Goal: Information Seeking & Learning: Learn about a topic

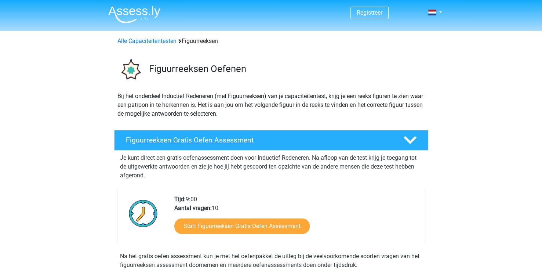
click at [222, 145] on div "Figuurreeksen Gratis Oefen Assessment" at bounding box center [271, 140] width 314 height 21
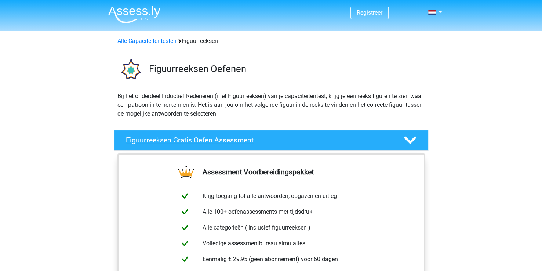
click at [395, 137] on div "Figuurreeksen Gratis Oefen Assessment" at bounding box center [258, 140] width 277 height 8
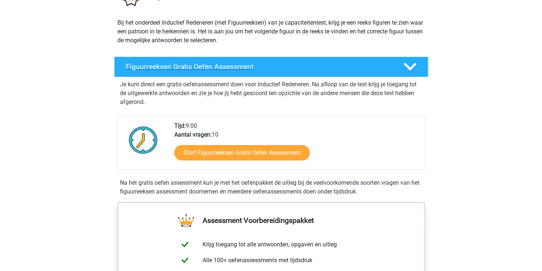
scroll to position [75, 0]
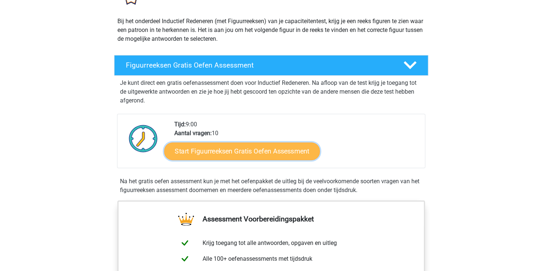
click at [302, 153] on link "Start Figuurreeksen Gratis Oefen Assessment" at bounding box center [242, 151] width 156 height 18
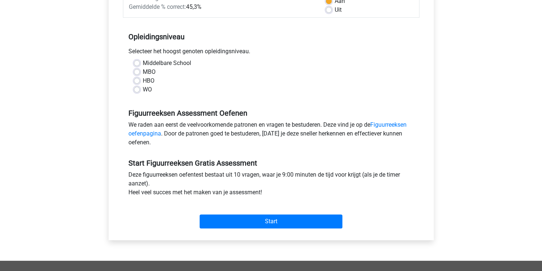
scroll to position [126, 0]
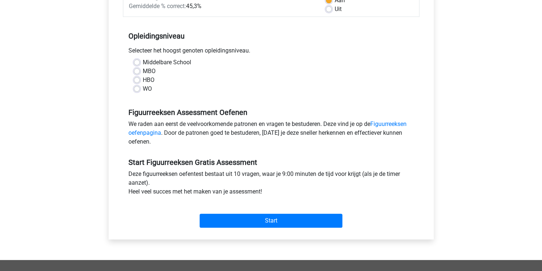
click at [143, 79] on label "HBO" at bounding box center [149, 80] width 12 height 9
click at [137, 79] on input "HBO" at bounding box center [137, 79] width 6 height 7
radio input "true"
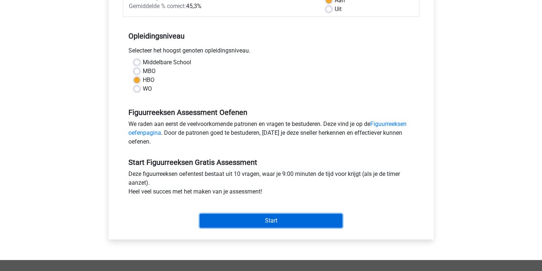
click at [276, 217] on input "Start" at bounding box center [271, 220] width 143 height 14
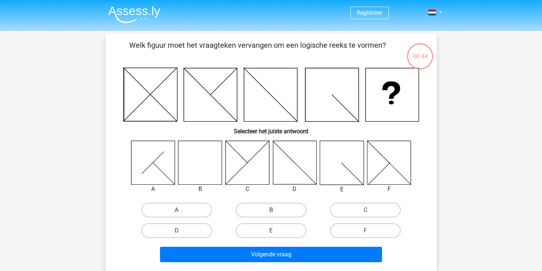
click at [203, 171] on icon at bounding box center [200, 162] width 44 height 44
click at [272, 211] on input "B" at bounding box center [273, 212] width 5 height 5
radio input "true"
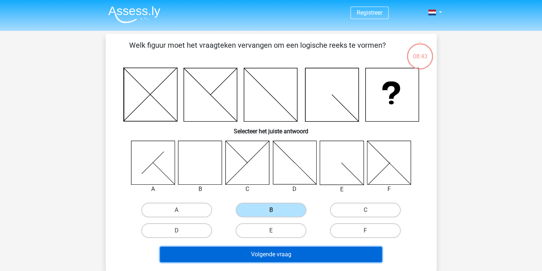
click at [294, 255] on button "Volgende vraag" at bounding box center [271, 253] width 222 height 15
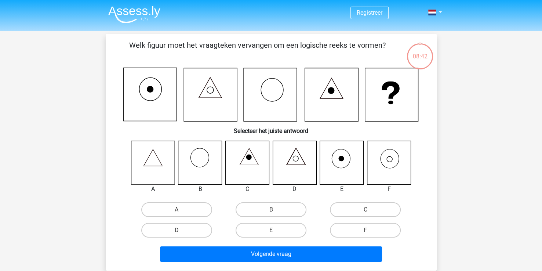
scroll to position [34, 0]
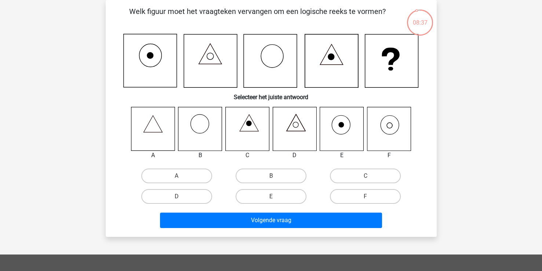
click at [294, 119] on icon at bounding box center [295, 129] width 44 height 44
click at [399, 130] on icon at bounding box center [389, 129] width 44 height 44
click at [384, 194] on label "F" at bounding box center [365, 196] width 71 height 15
click at [370, 196] on input "F" at bounding box center [367, 198] width 5 height 5
radio input "true"
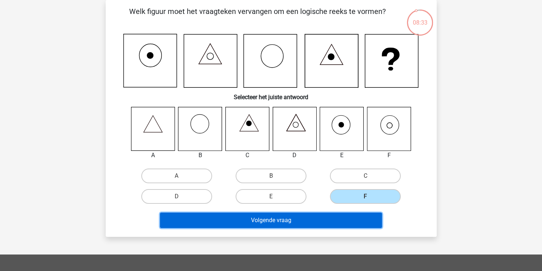
click at [352, 220] on button "Volgende vraag" at bounding box center [271, 219] width 222 height 15
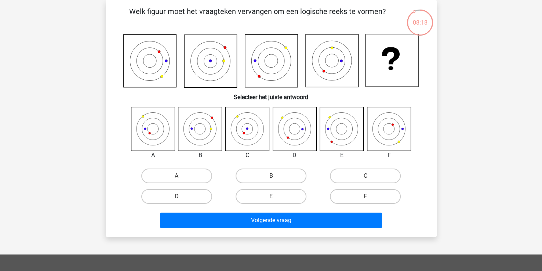
click at [167, 130] on icon at bounding box center [153, 129] width 44 height 44
click at [179, 173] on label "A" at bounding box center [176, 175] width 71 height 15
click at [179, 176] on input "A" at bounding box center [178, 178] width 5 height 5
radio input "true"
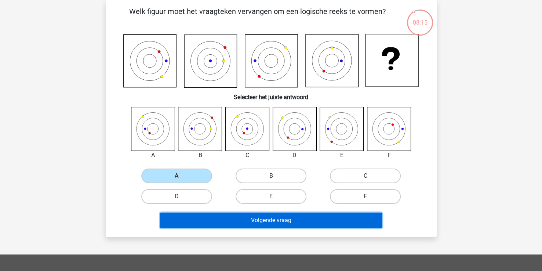
click at [280, 216] on button "Volgende vraag" at bounding box center [271, 219] width 222 height 15
